Goal: Download file/media

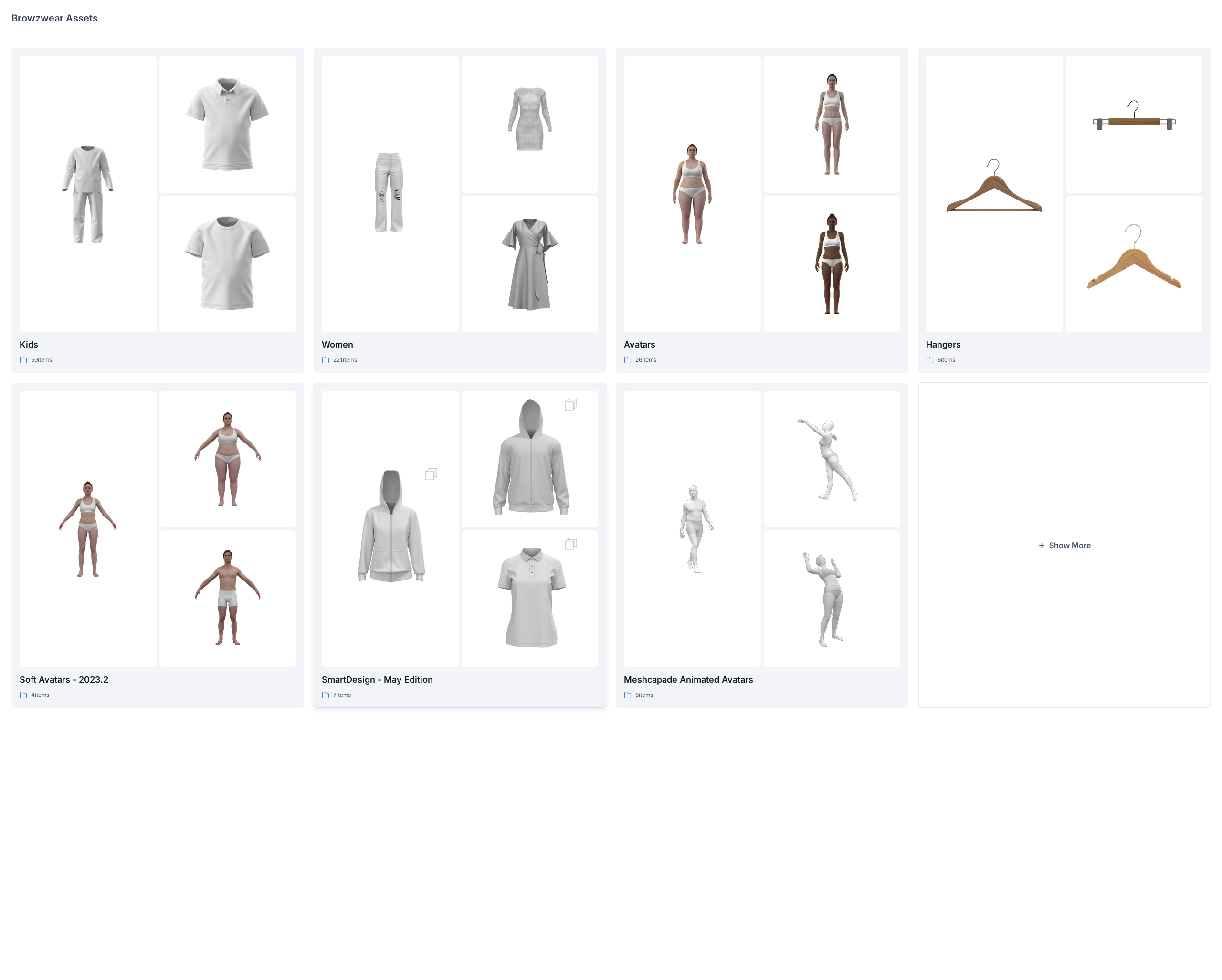
click at [475, 381] on div at bounding box center [530, 459] width 137 height 137
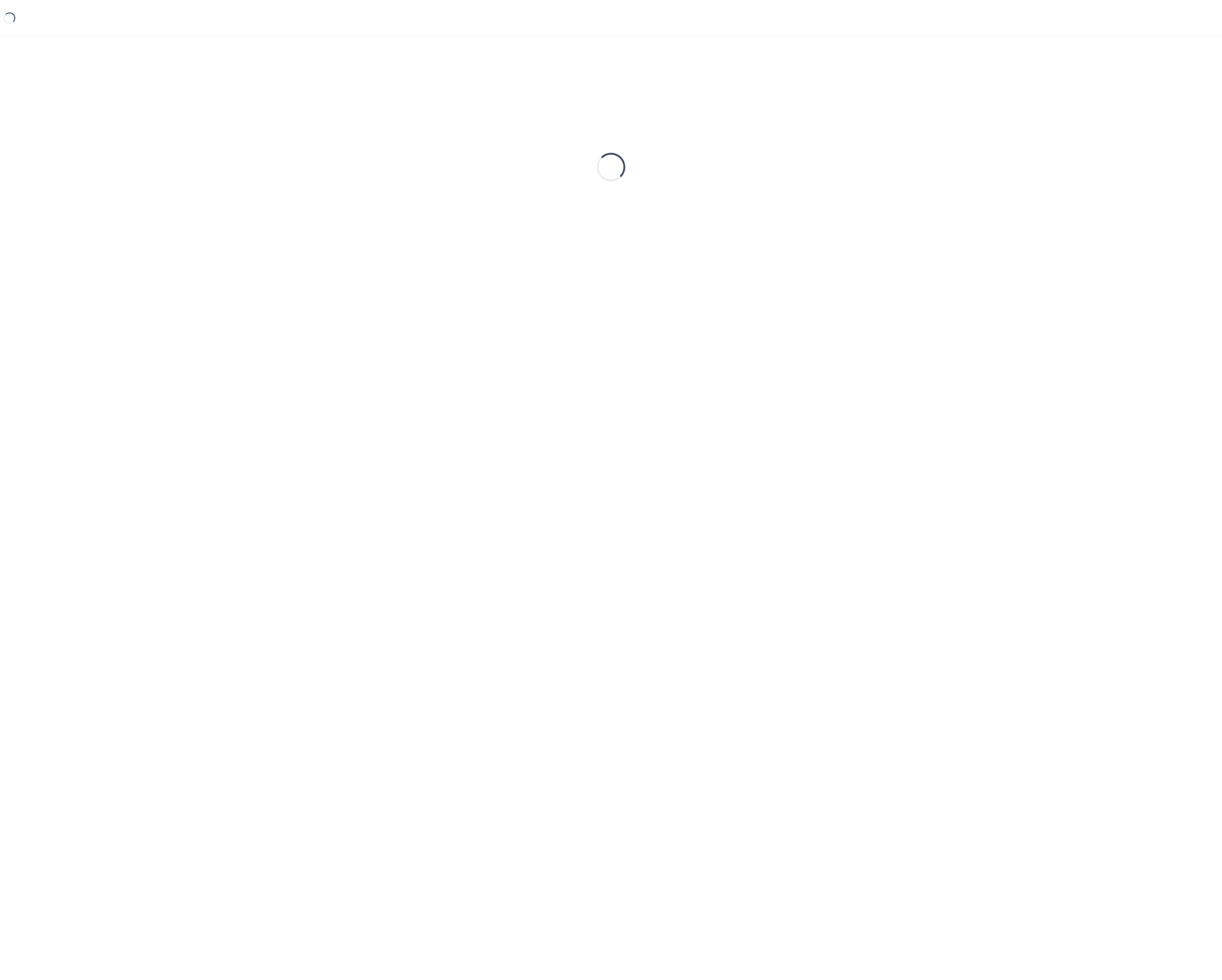
click at [475, 381] on div "Loading..." at bounding box center [611, 493] width 1222 height 913
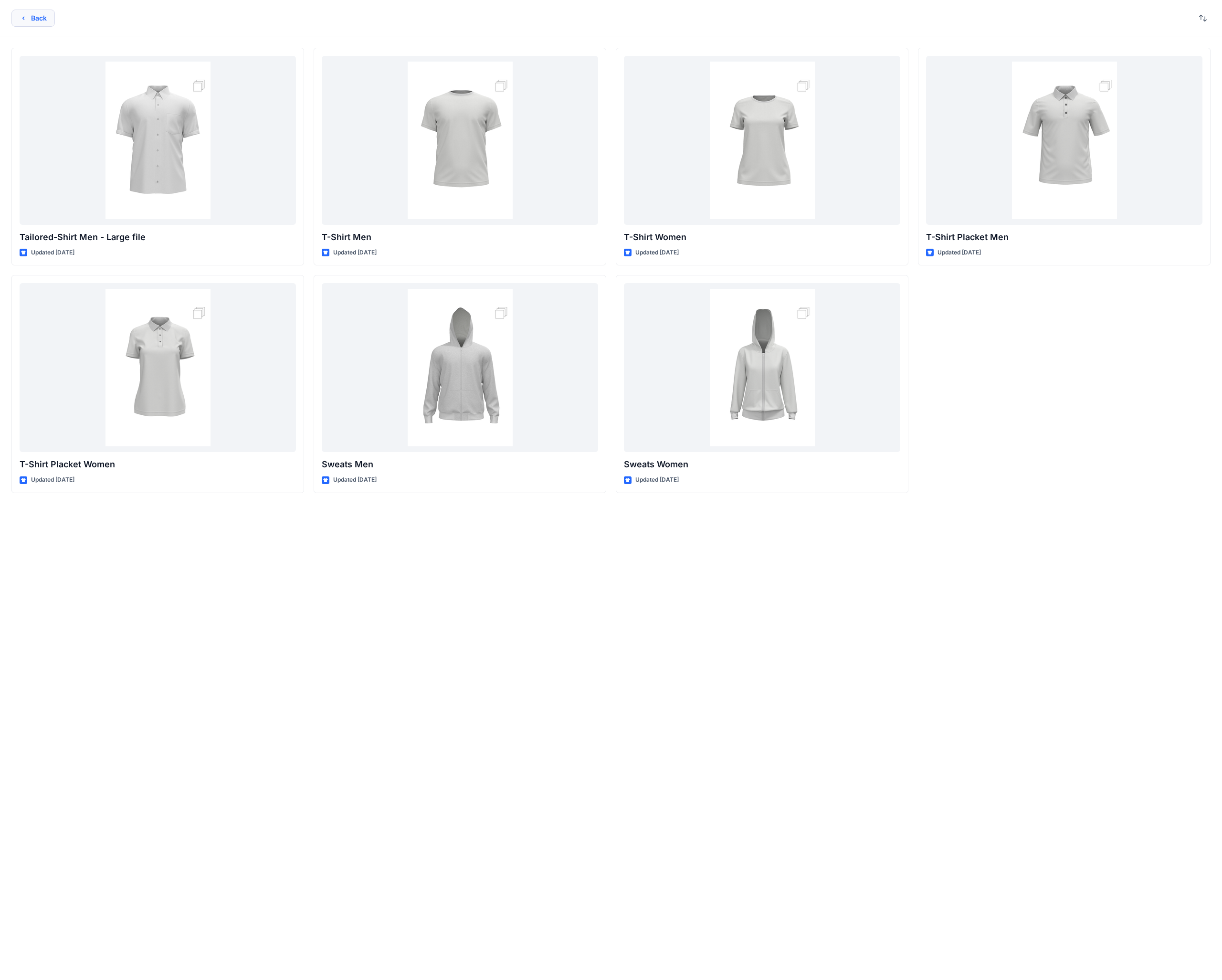
click at [44, 17] on button "Back" at bounding box center [33, 18] width 44 height 17
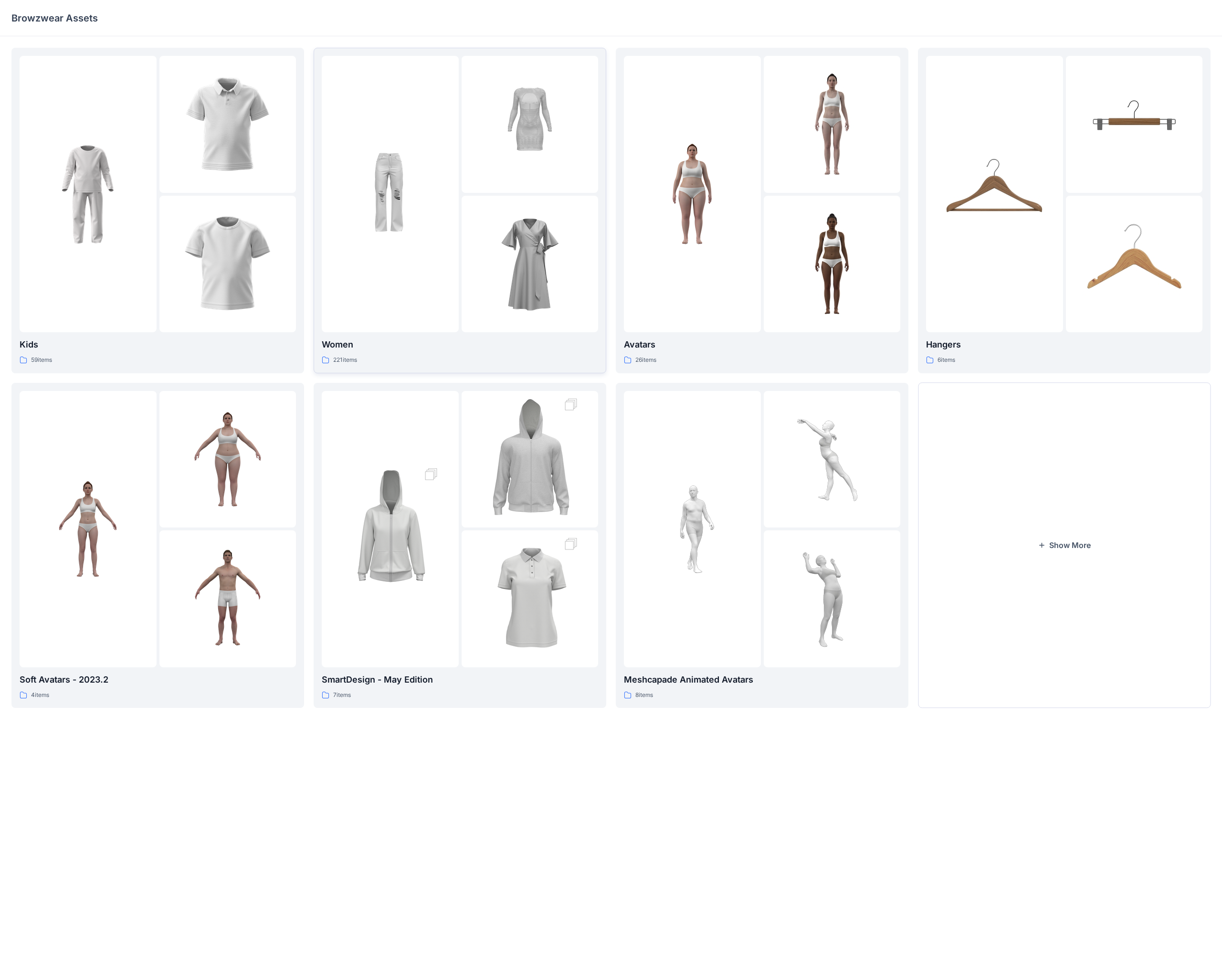
click at [384, 253] on div at bounding box center [390, 193] width 137 height 276
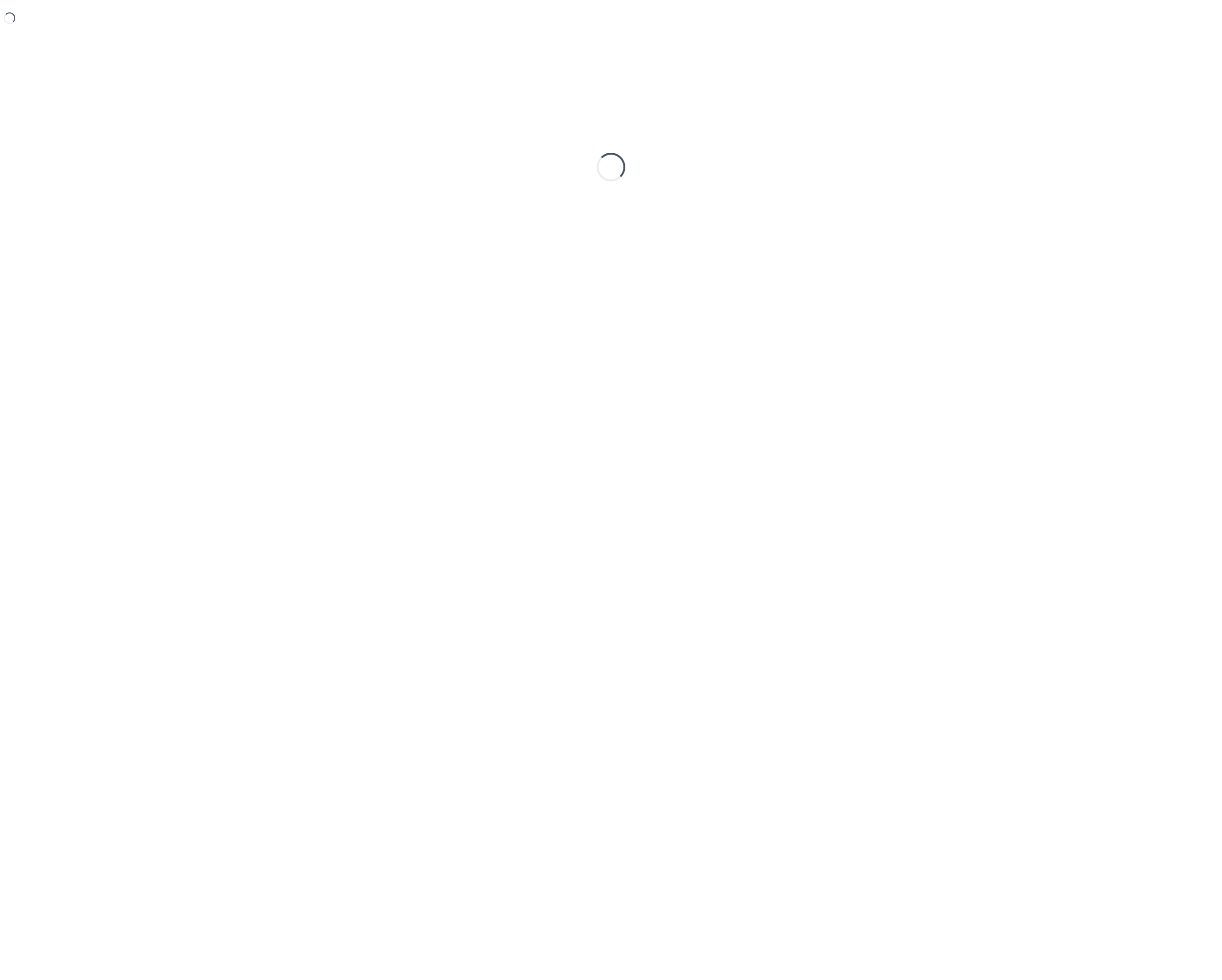
click at [383, 254] on div "Loading..." at bounding box center [611, 167] width 1199 height 238
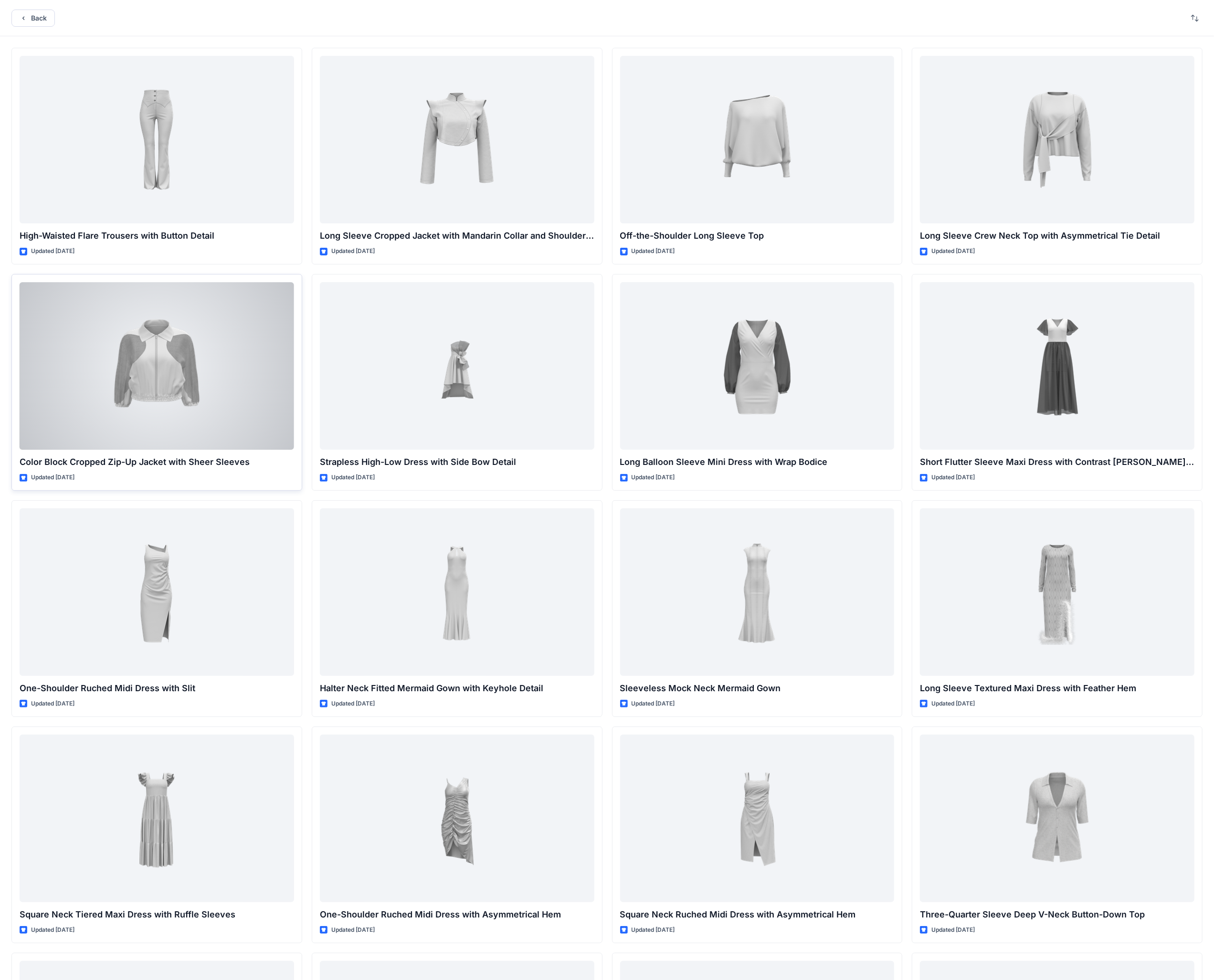
click at [167, 381] on div at bounding box center [156, 366] width 275 height 167
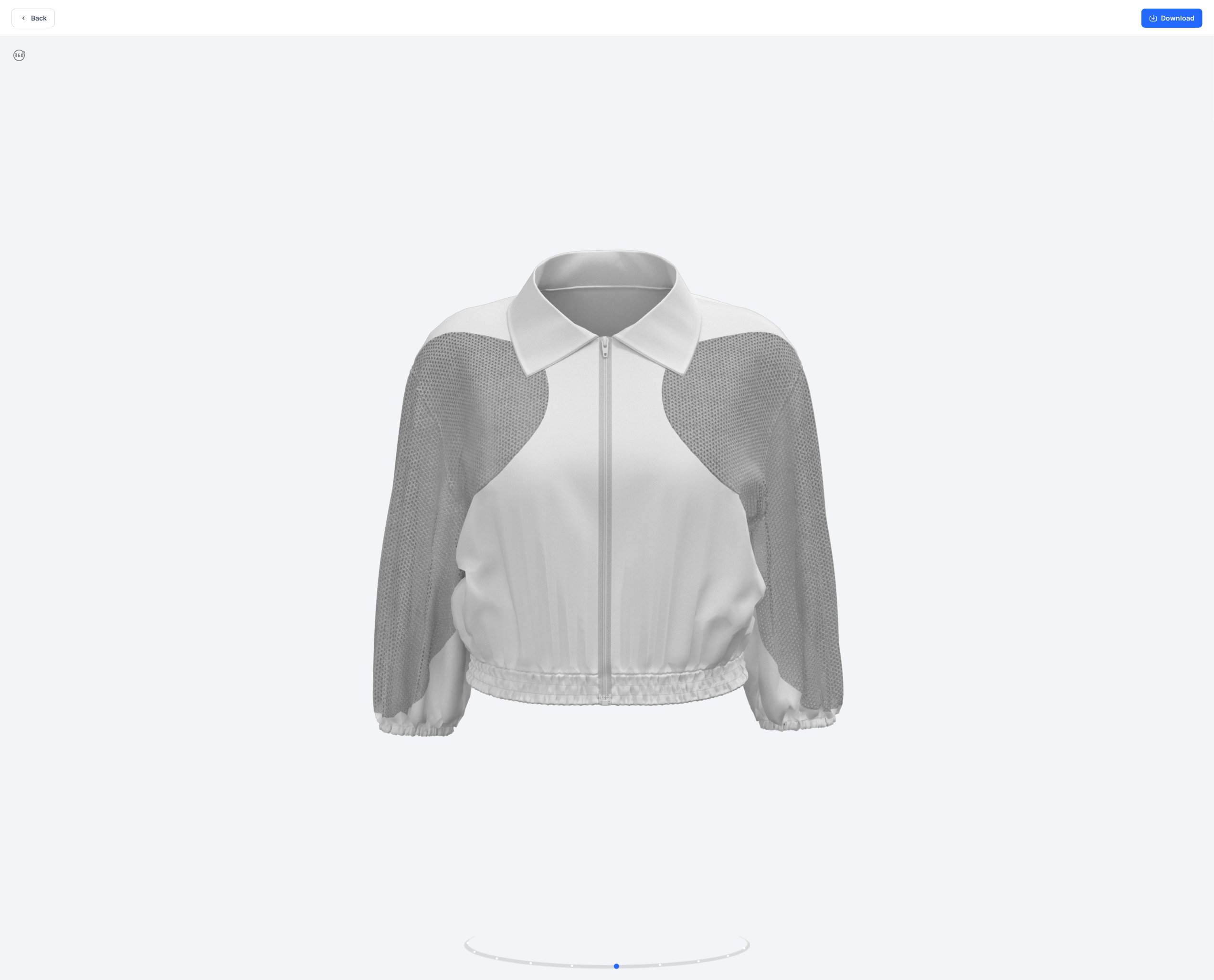
drag, startPoint x: 757, startPoint y: 439, endPoint x: 766, endPoint y: 437, distance: 9.2
click at [477, 381] on div at bounding box center [607, 509] width 1214 height 946
click at [477, 16] on button "Download" at bounding box center [1172, 19] width 61 height 19
